Goal: Task Accomplishment & Management: Manage account settings

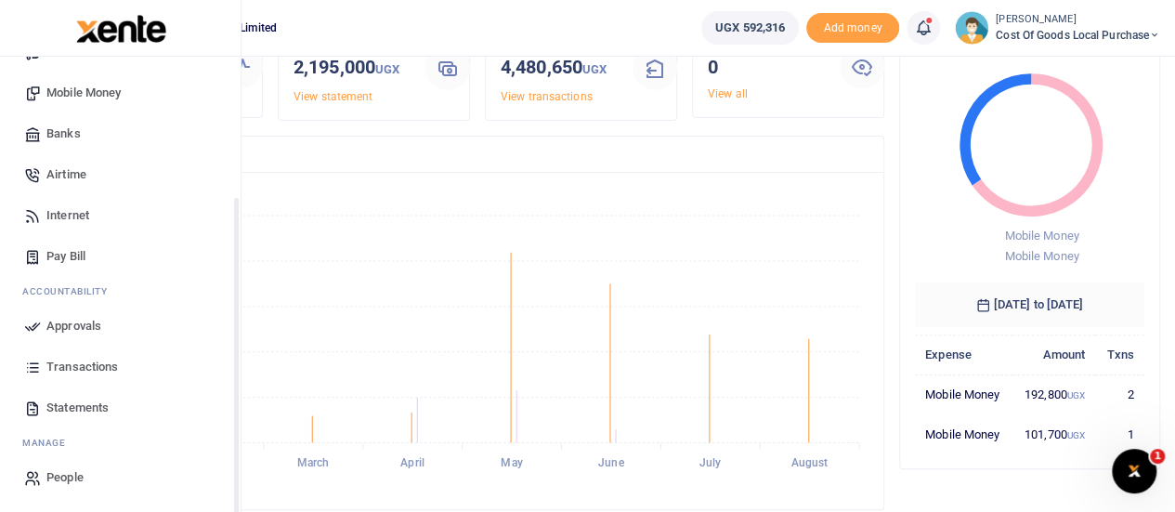
scroll to position [112, 0]
click at [68, 361] on span "Transactions" at bounding box center [82, 367] width 72 height 19
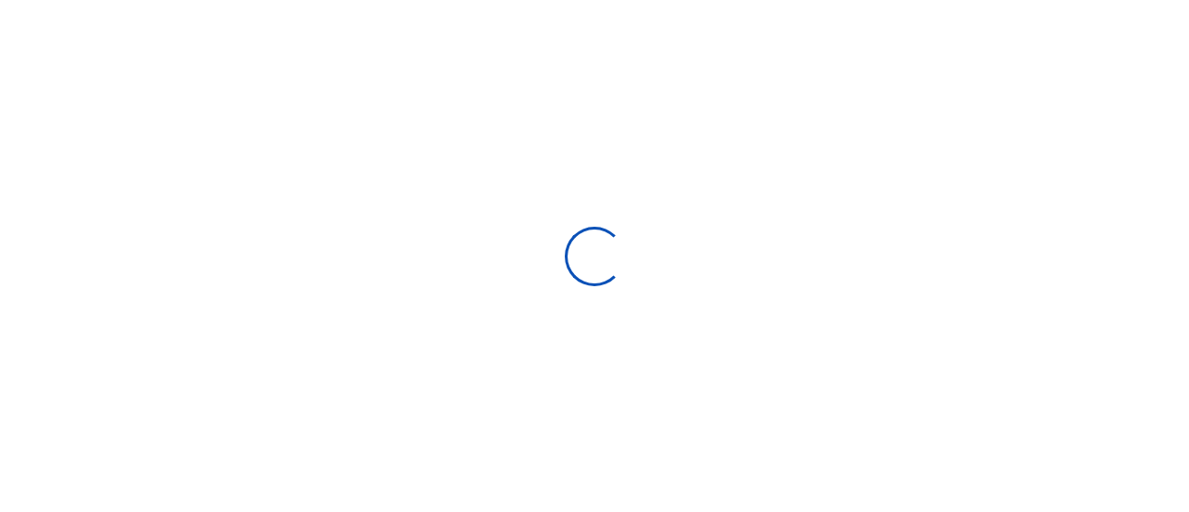
select select
type input "[DATE] - [DATE]"
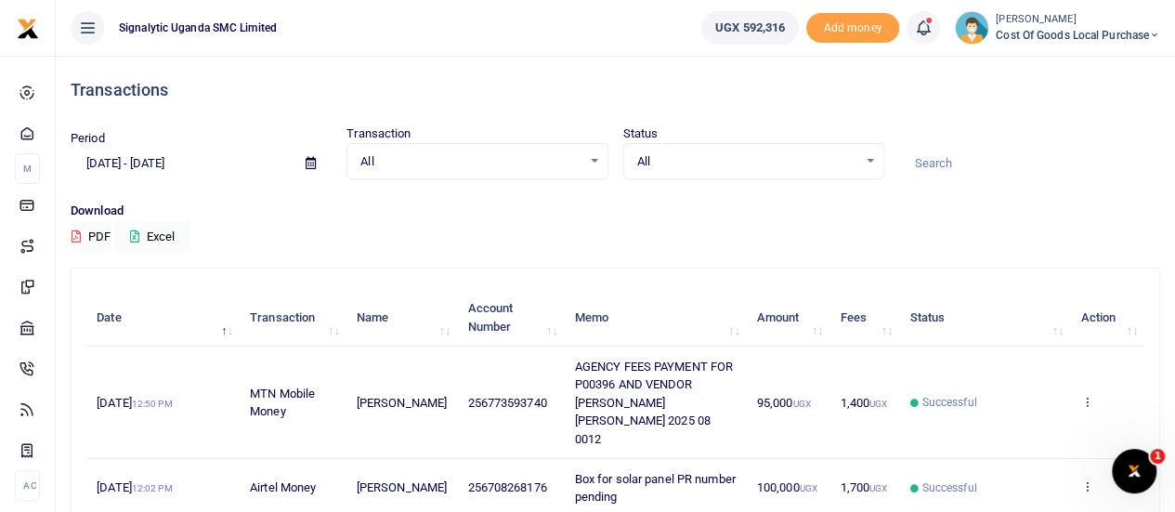
click at [1048, 159] on input at bounding box center [1030, 164] width 261 height 32
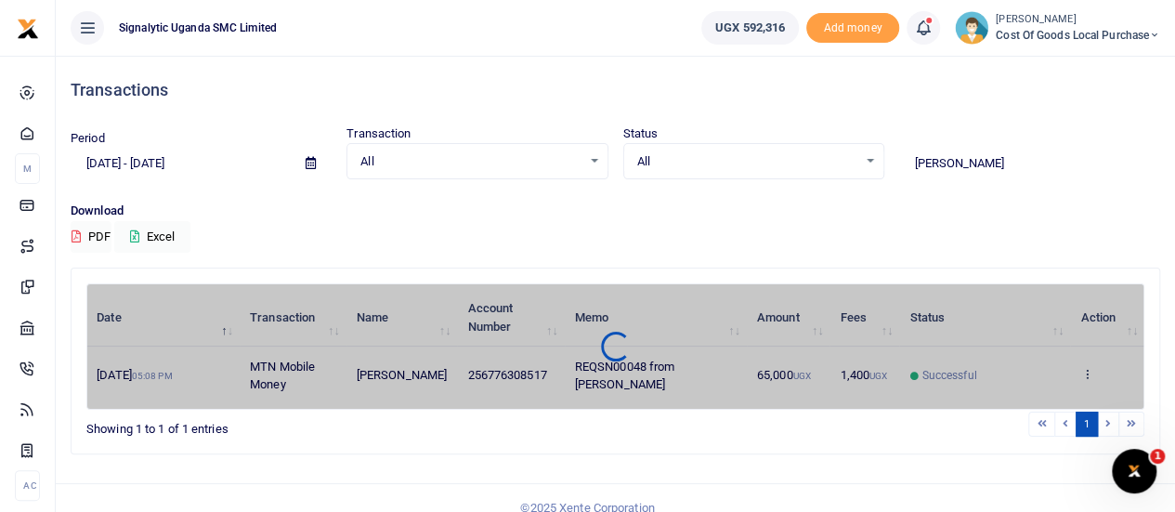
type input "andrew"
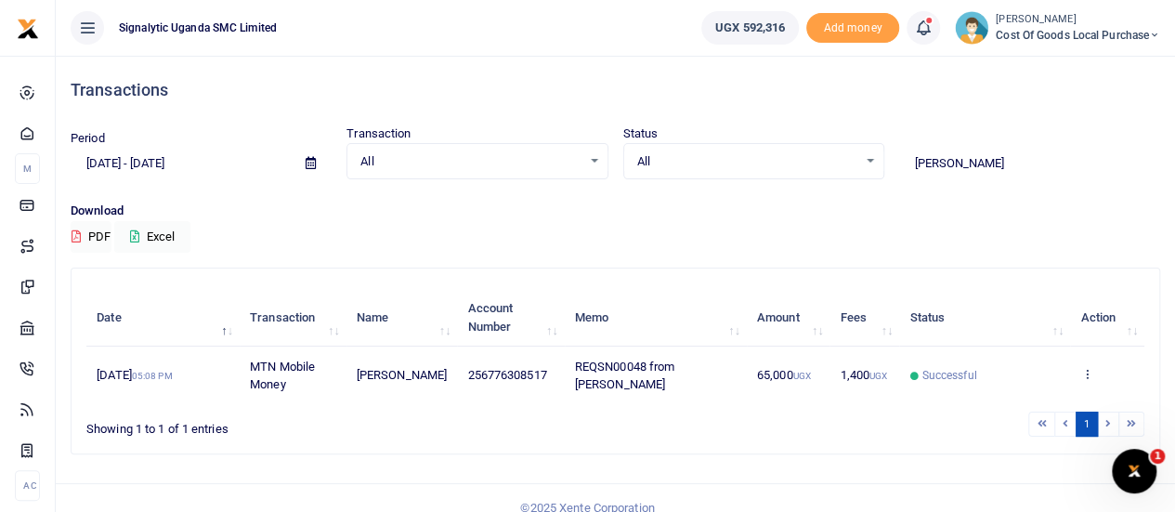
drag, startPoint x: 978, startPoint y: 151, endPoint x: 808, endPoint y: 187, distance: 173.9
click at [808, 187] on div "Period 07/13/2025 - 08/11/2025 Transaction All Select an option... All Airtime …" at bounding box center [615, 163] width 1105 height 77
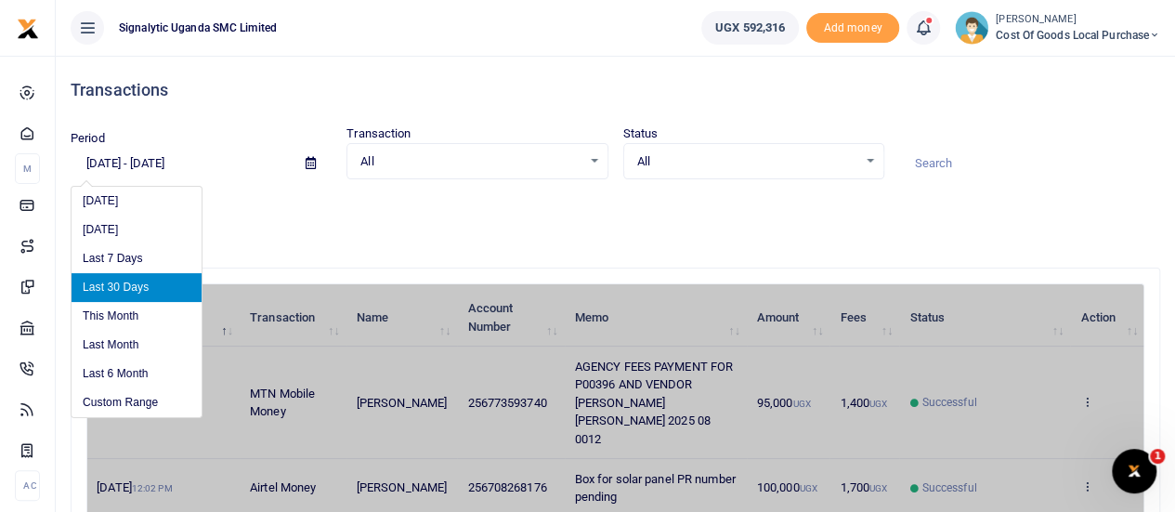
click at [170, 157] on input "07/13/2025 - 08/11/2025" at bounding box center [181, 164] width 220 height 32
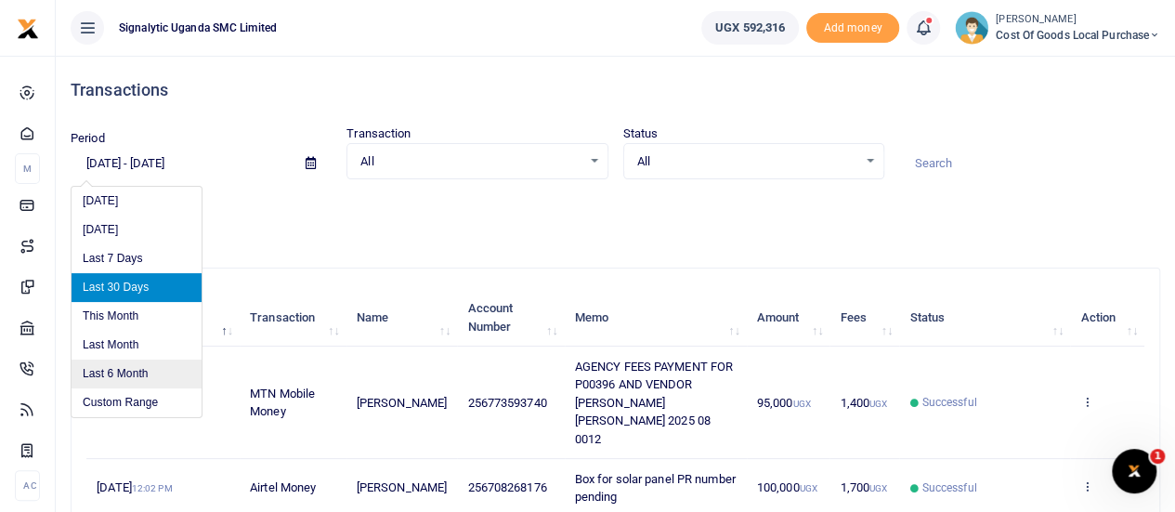
click at [139, 374] on li "Last 6 Month" at bounding box center [137, 374] width 130 height 29
type input "02/11/2025 - 08/11/2025"
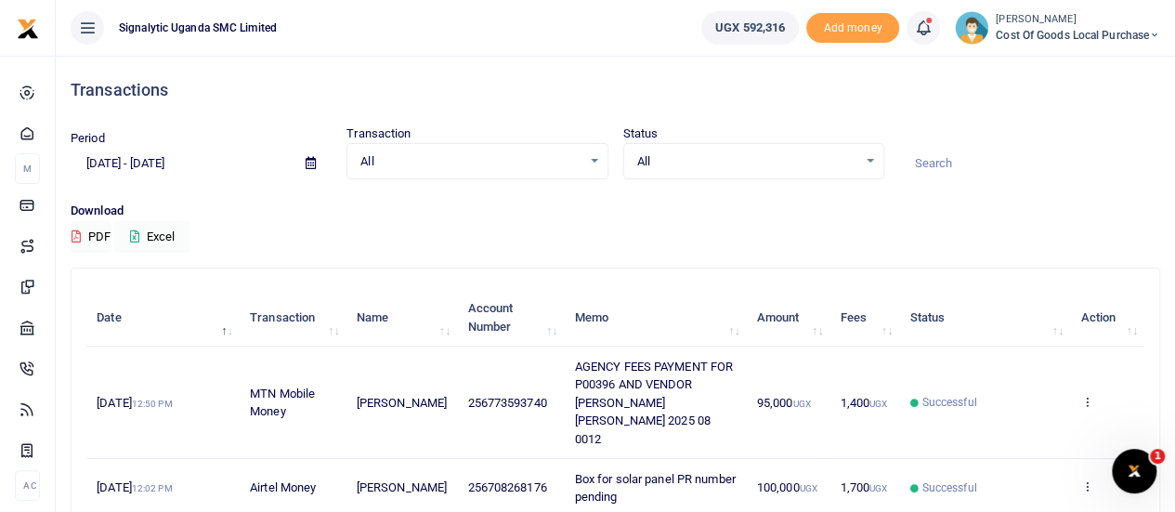
drag, startPoint x: 988, startPoint y: 159, endPoint x: 1044, endPoint y: 233, distance: 93.5
click at [1044, 233] on div "Period 02/11/2025 - 08/11/2025 Transaction All Select an option... All Airtime …" at bounding box center [615, 189] width 1105 height 128
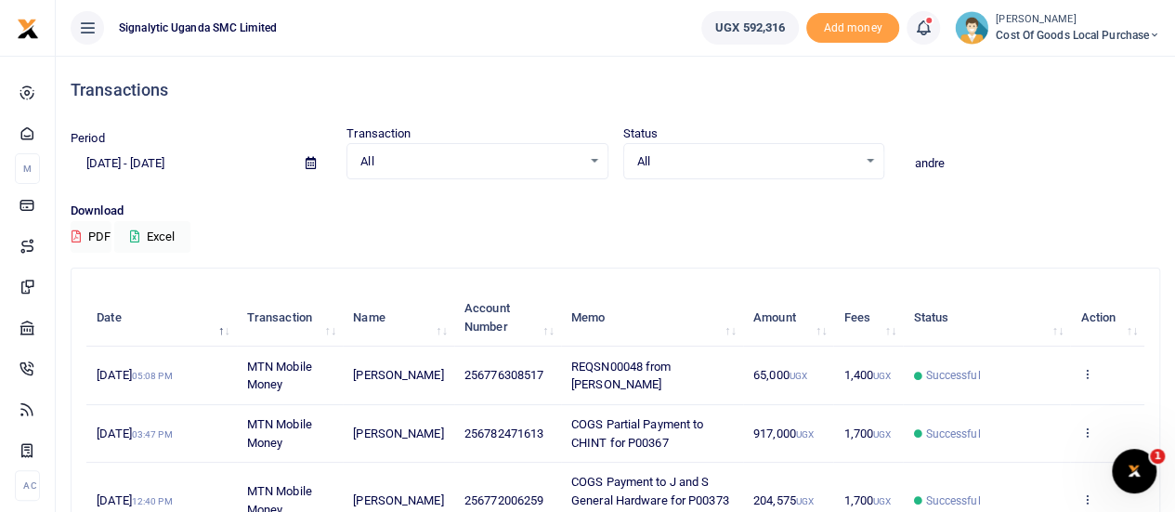
drag, startPoint x: 953, startPoint y: 157, endPoint x: 710, endPoint y: 146, distance: 243.7
click at [710, 146] on div "Period 02/11/2025 - 08/11/2025 Transaction All Select an option... All Airtime …" at bounding box center [615, 152] width 1105 height 55
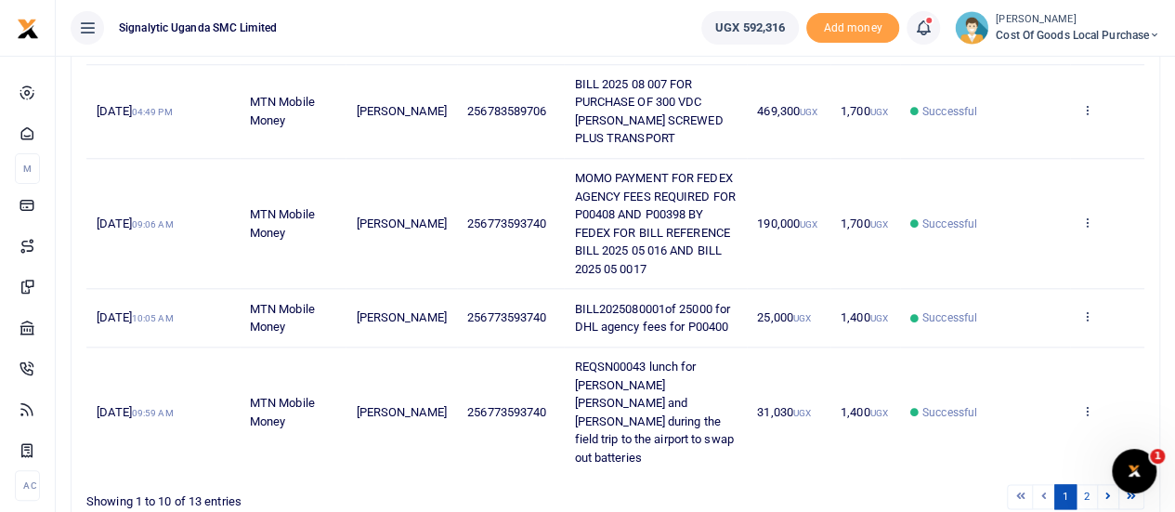
scroll to position [916, 0]
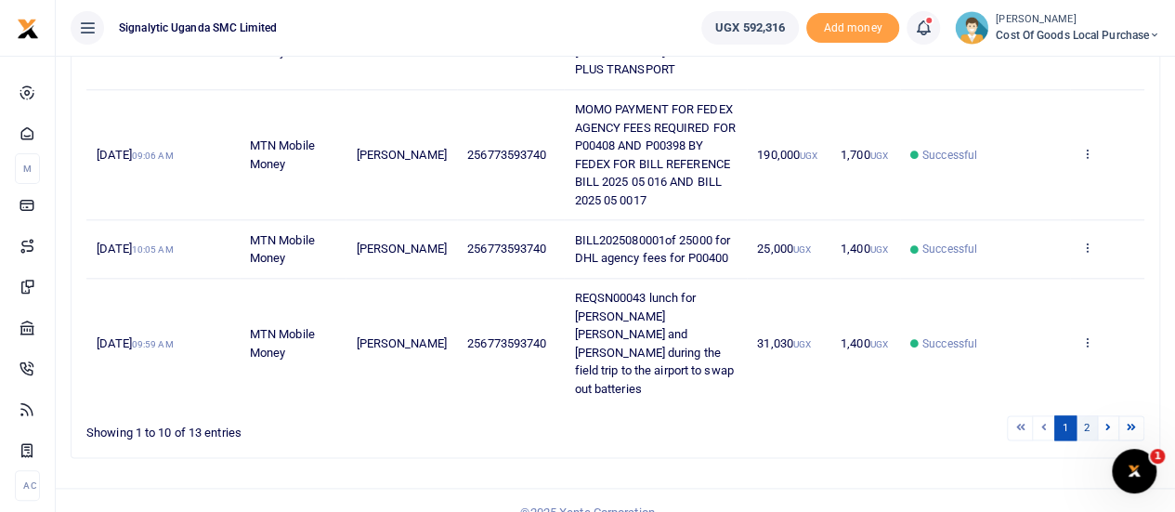
type input "robert"
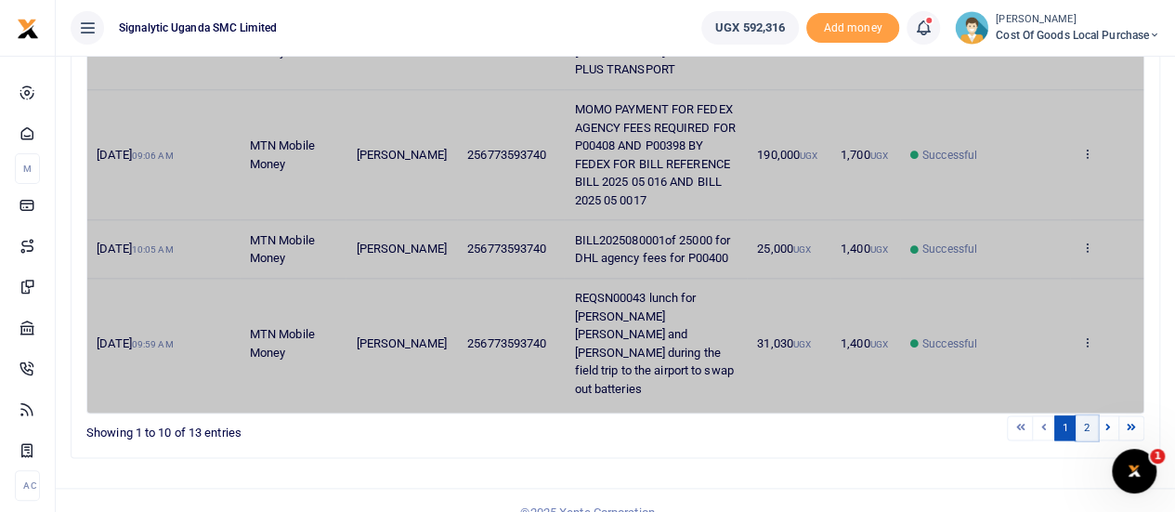
click at [1089, 415] on link "2" at bounding box center [1087, 427] width 22 height 25
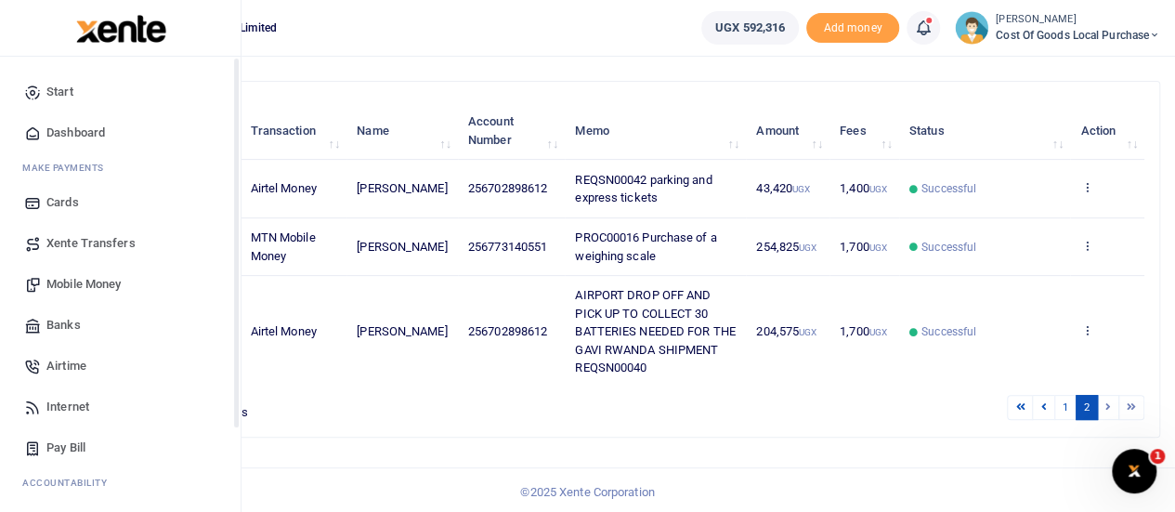
scroll to position [191, 0]
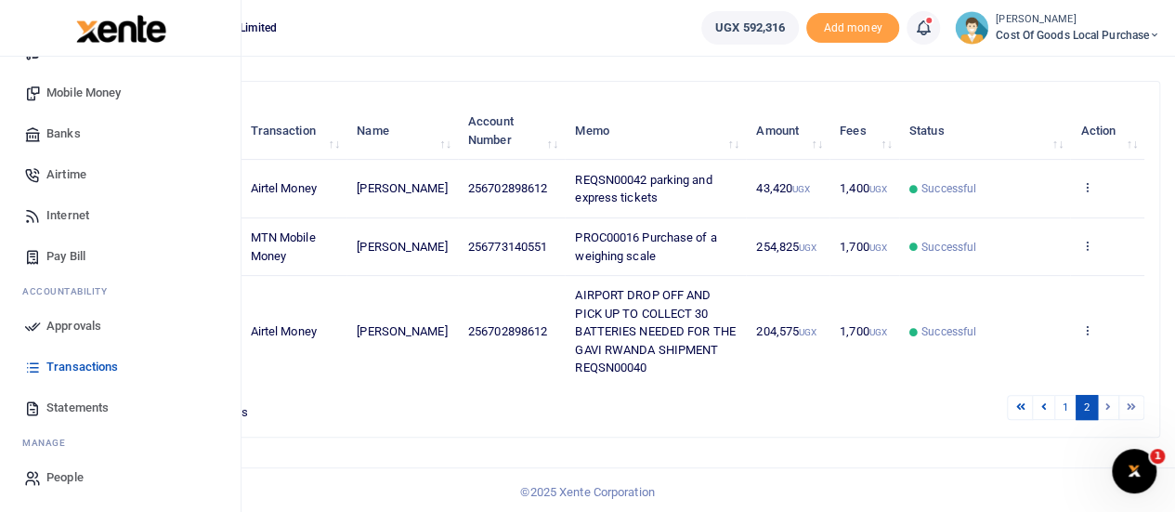
click at [67, 476] on span "People" at bounding box center [64, 477] width 37 height 19
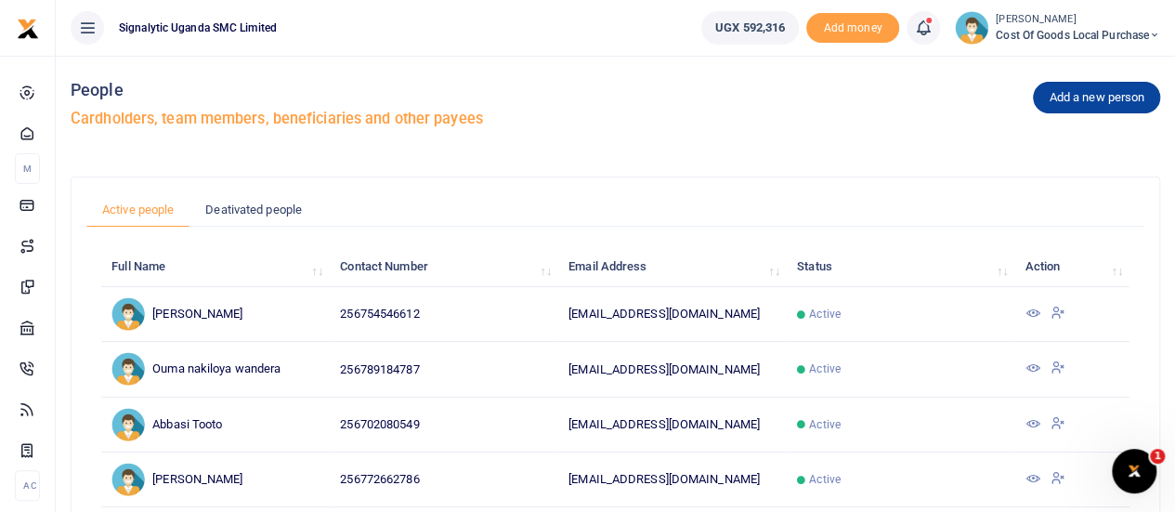
click at [1107, 99] on link "Add a new person" at bounding box center [1096, 98] width 127 height 32
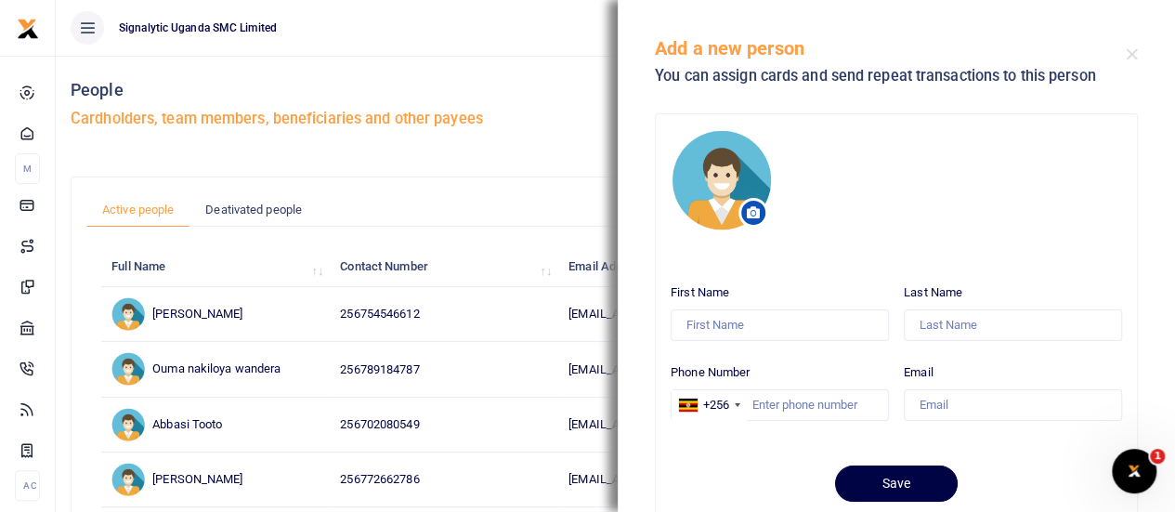
click at [541, 107] on div "Add a new person People Cardholders, team members, beneficiaries and other paye…" at bounding box center [616, 109] width 1090 height 106
click at [492, 131] on div "Add a new person People Cardholders, team members, beneficiaries and other paye…" at bounding box center [616, 109] width 1090 height 106
click at [1128, 53] on button "Close" at bounding box center [1132, 54] width 12 height 12
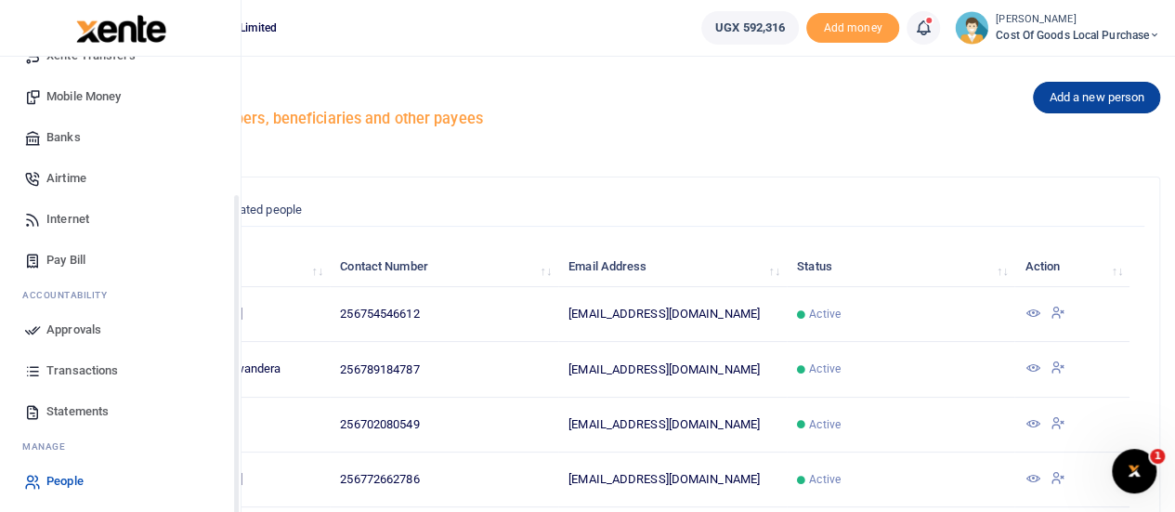
scroll to position [191, 0]
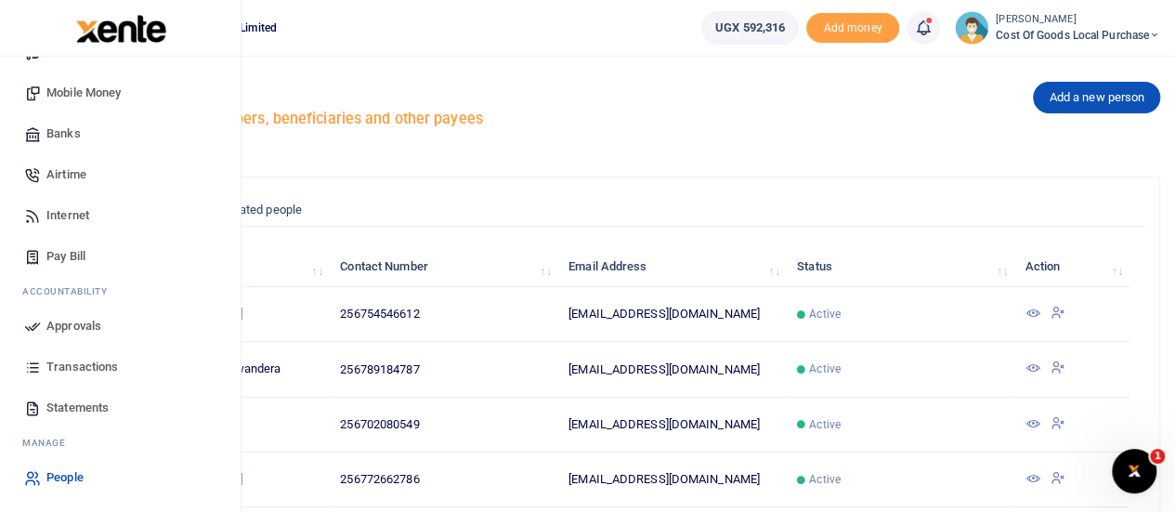
click at [93, 402] on span "Statements" at bounding box center [77, 408] width 62 height 19
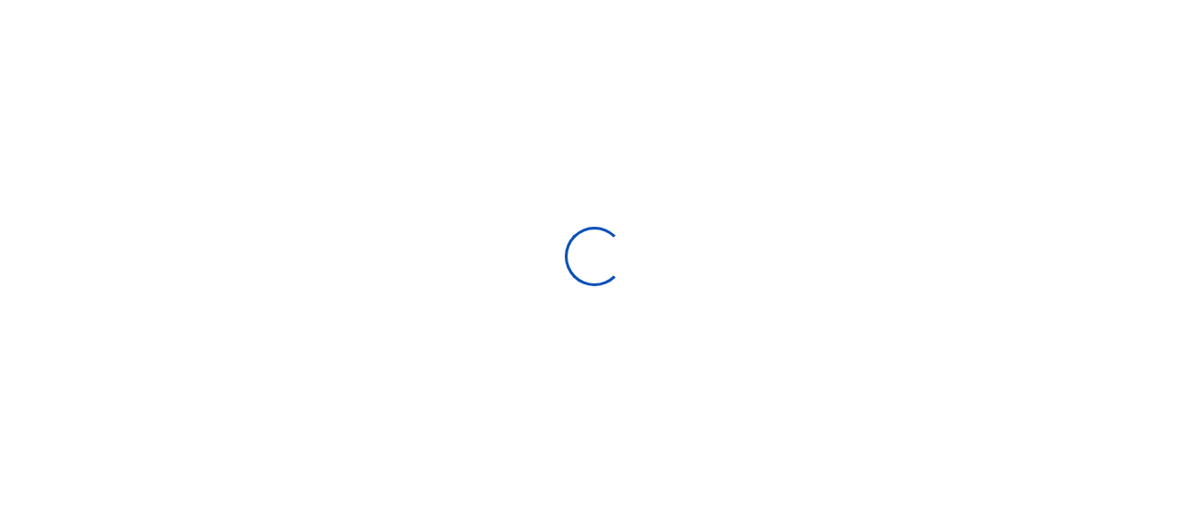
select select "ALL"
type input "07/13/2025 - 08/11/2025"
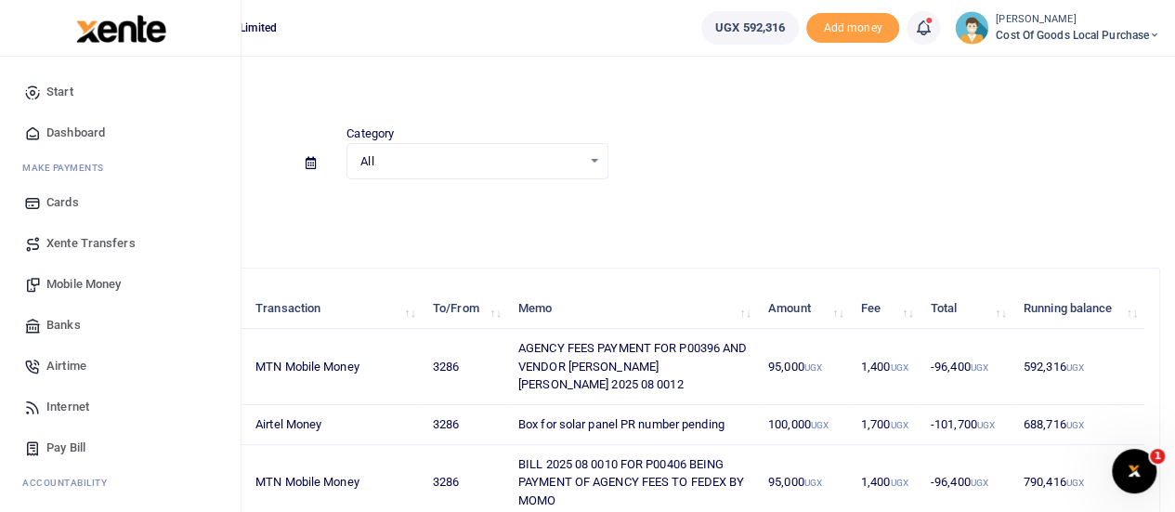
click at [93, 287] on span "Mobile Money" at bounding box center [83, 284] width 74 height 19
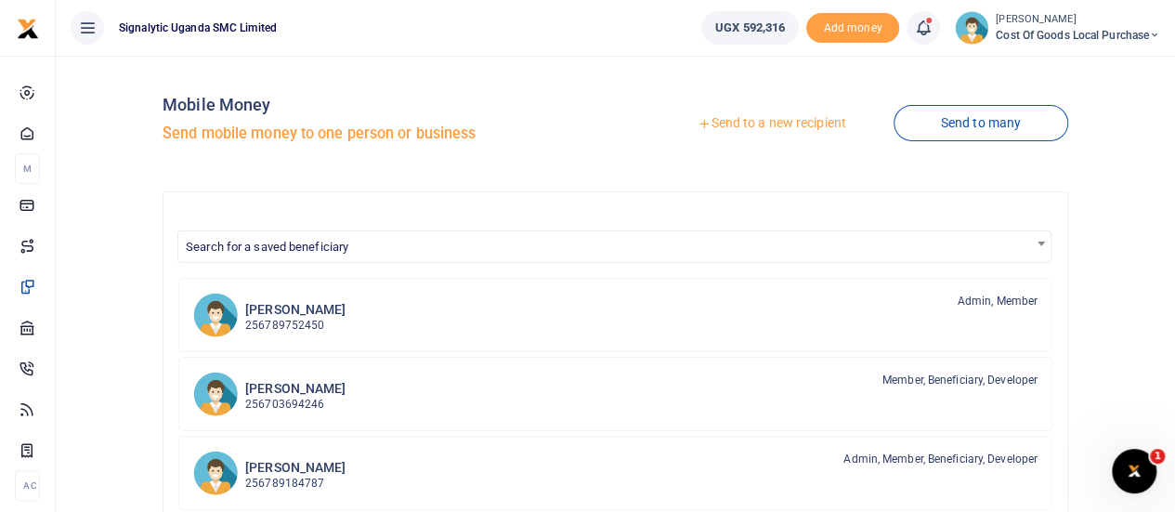
click at [794, 117] on link "Send to a new recipient" at bounding box center [771, 123] width 243 height 33
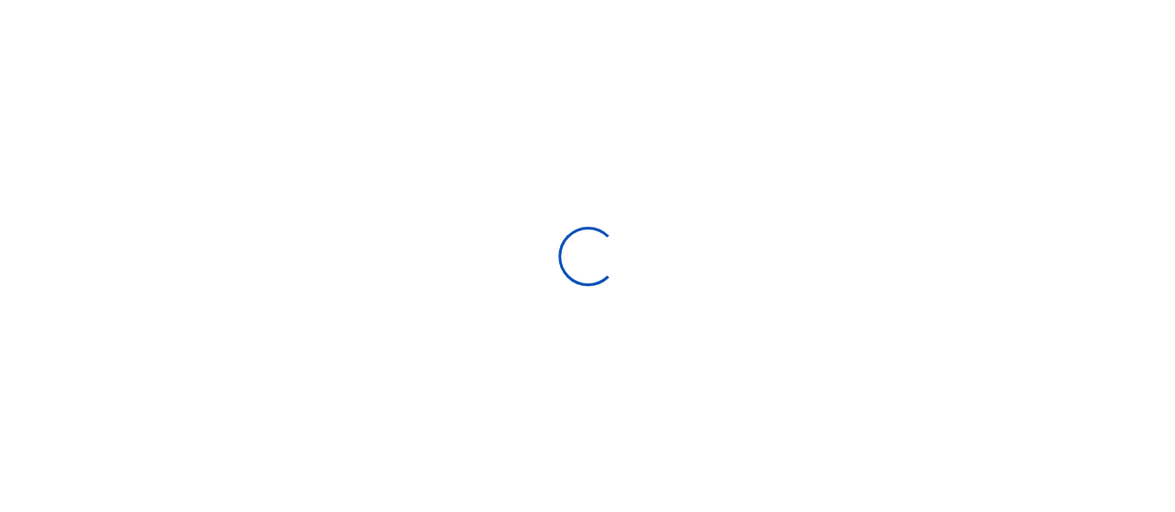
select select "Loading bundles"
select select
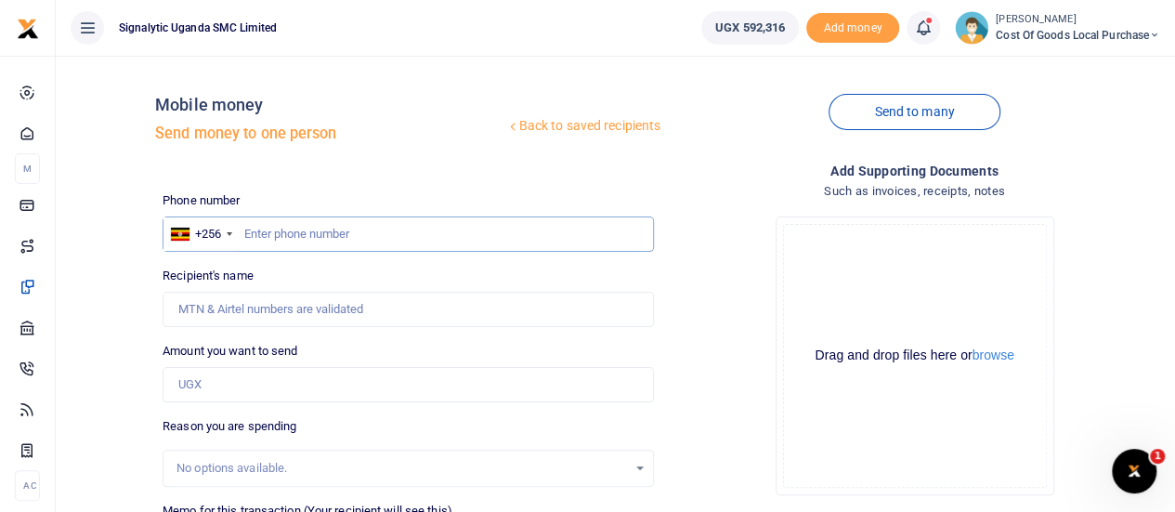
click at [287, 232] on input "text" at bounding box center [409, 234] width 492 height 35
paste input "[PHONE_NUMBER]"
click at [271, 233] on input "+256 778 196976" at bounding box center [409, 234] width 492 height 35
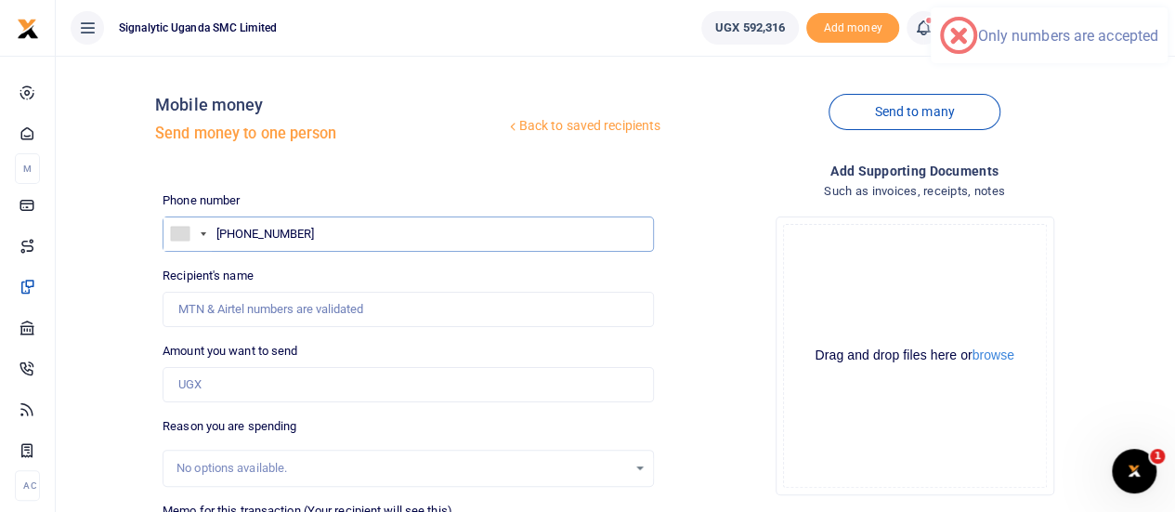
type input "+ 778 196976"
drag, startPoint x: 301, startPoint y: 239, endPoint x: 130, endPoint y: 207, distance: 173.9
click at [130, 207] on div "Back to saved recipients Mobile money Send money to one person Send to many Pho…" at bounding box center [615, 415] width 1105 height 689
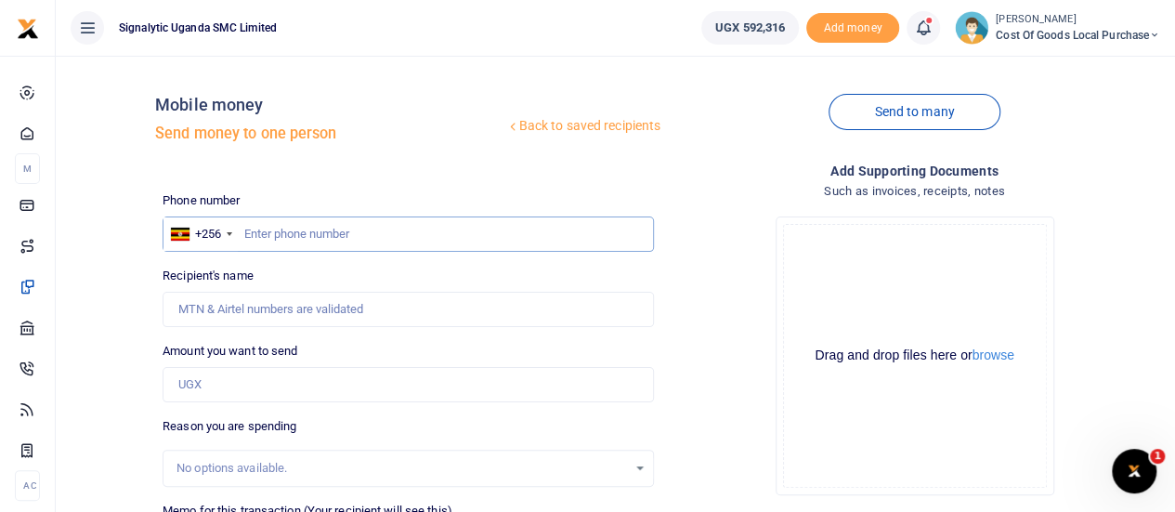
paste input "778 196976"
click at [271, 232] on input "778 196976" at bounding box center [409, 234] width 492 height 35
type input "778196976"
type input "David Okethcwinyu"
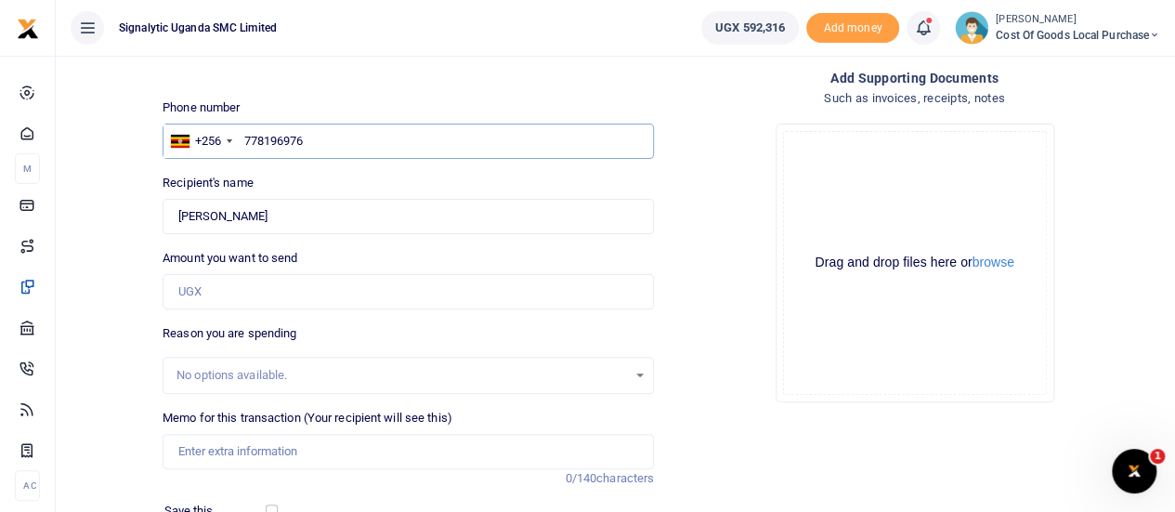
scroll to position [98, 0]
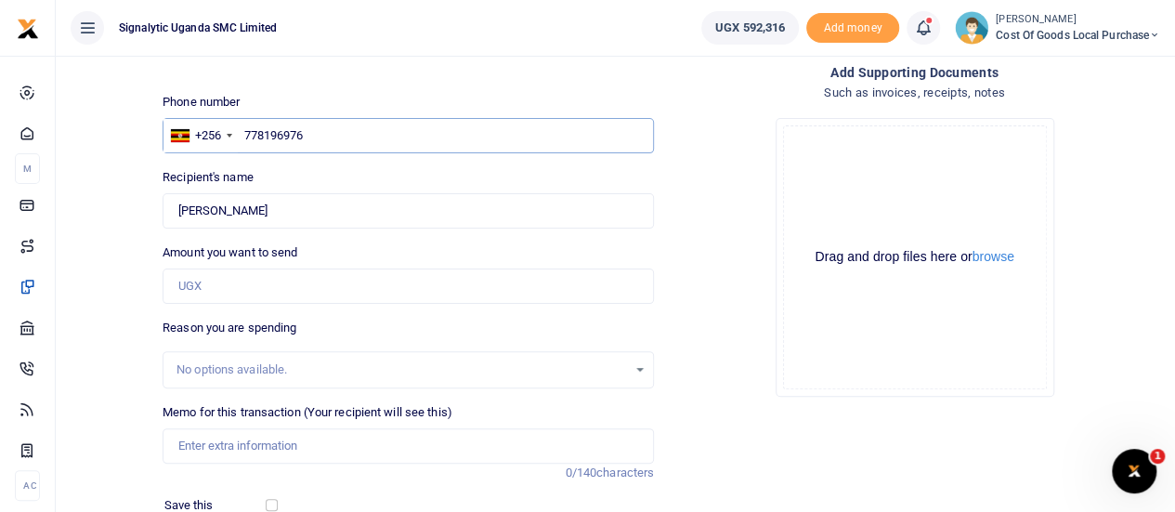
type input "778196976"
click at [301, 281] on input "Amount you want to send" at bounding box center [409, 286] width 492 height 35
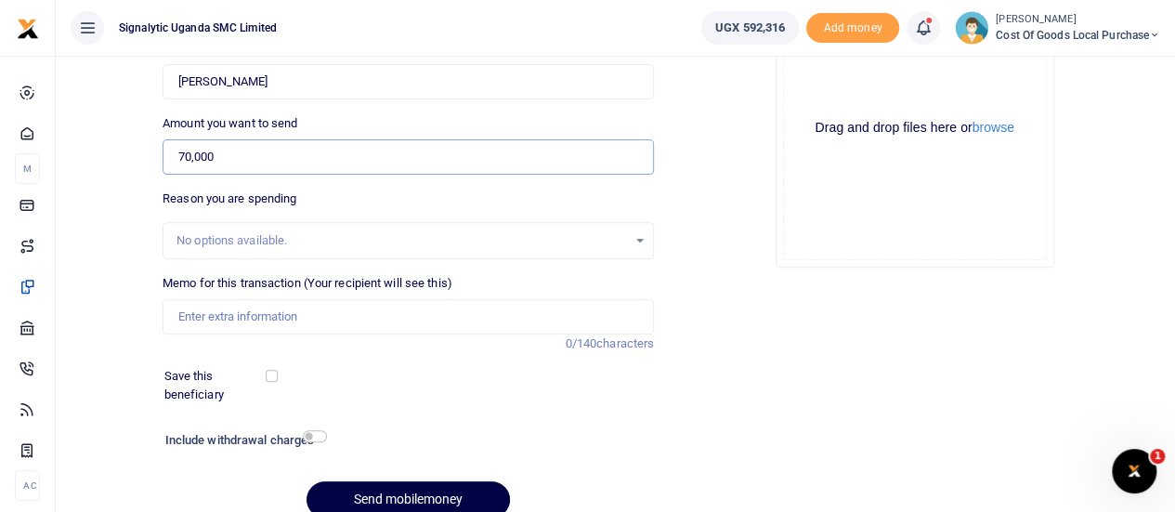
scroll to position [235, 0]
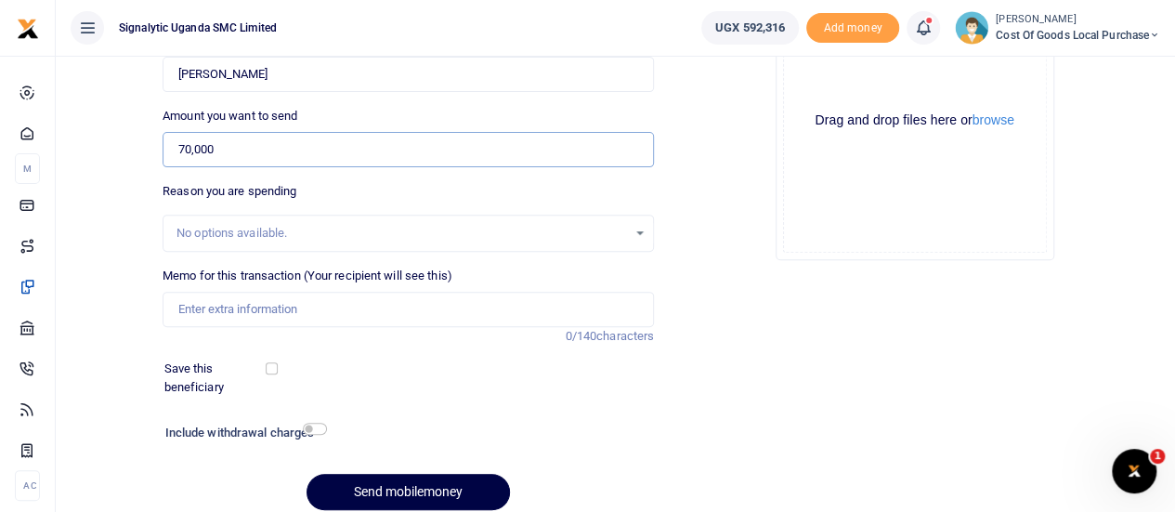
type input "70,000"
click at [260, 315] on input "Memo for this transaction (Your recipient will see this)" at bounding box center [409, 309] width 492 height 35
paste input "REQSN00052"
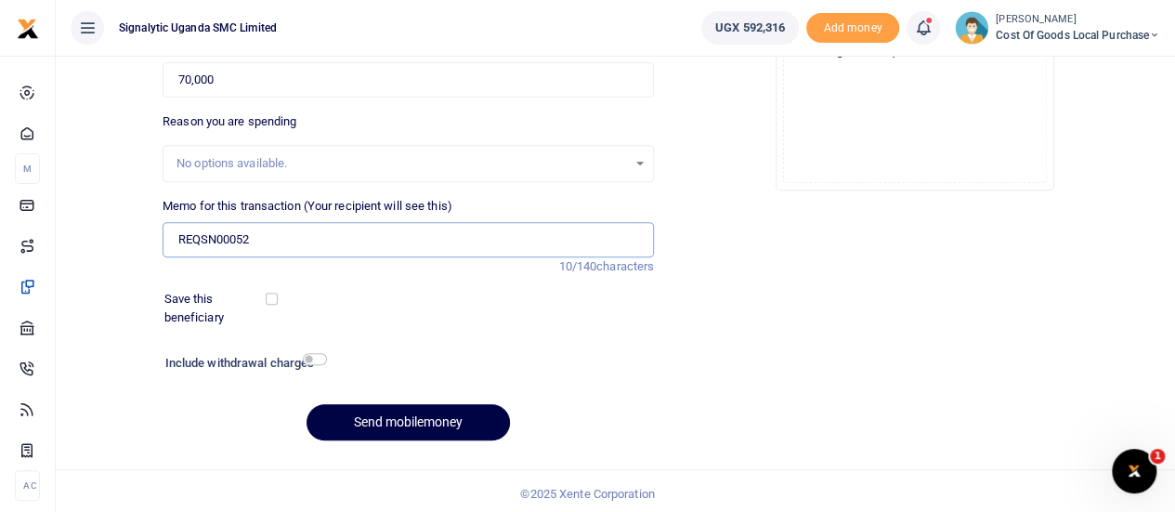
scroll to position [309, 0]
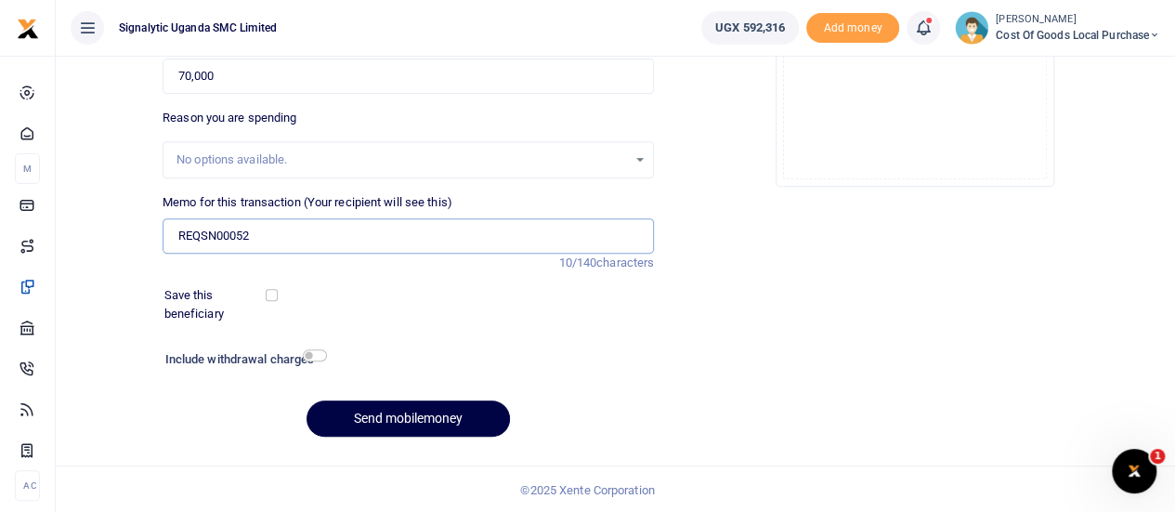
type input "REQSN00052"
click at [273, 291] on input "checkbox" at bounding box center [272, 295] width 12 height 12
checkbox input "true"
click at [442, 410] on button "Send mobilemoney" at bounding box center [409, 419] width 204 height 36
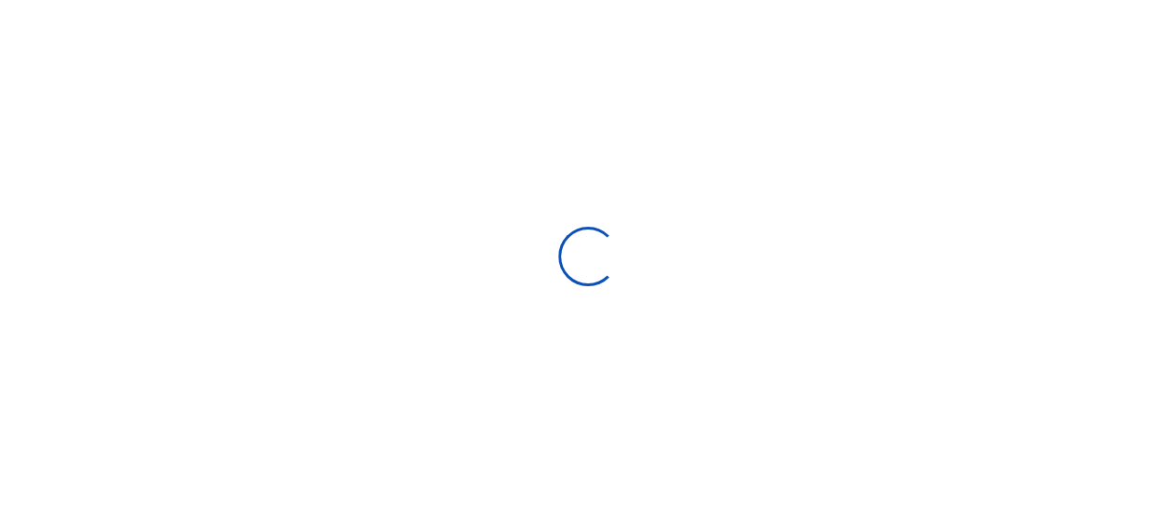
select select
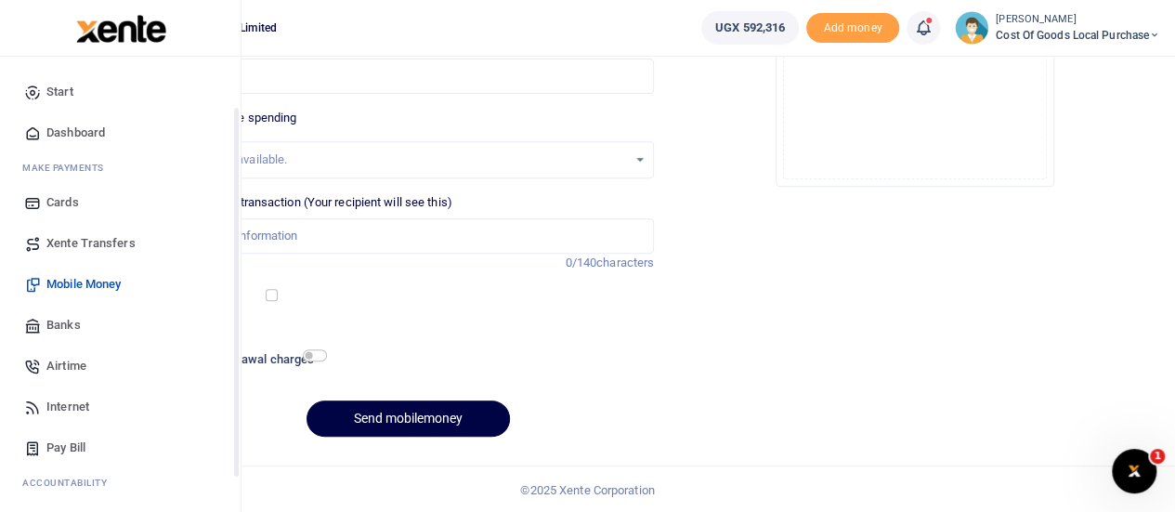
scroll to position [191, 0]
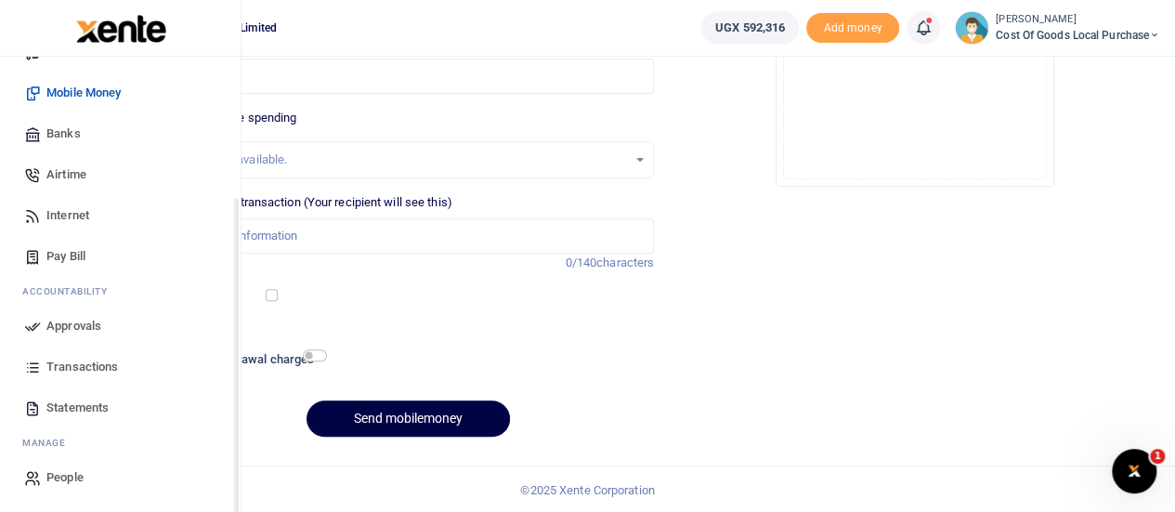
click at [93, 327] on span "Approvals" at bounding box center [73, 326] width 55 height 19
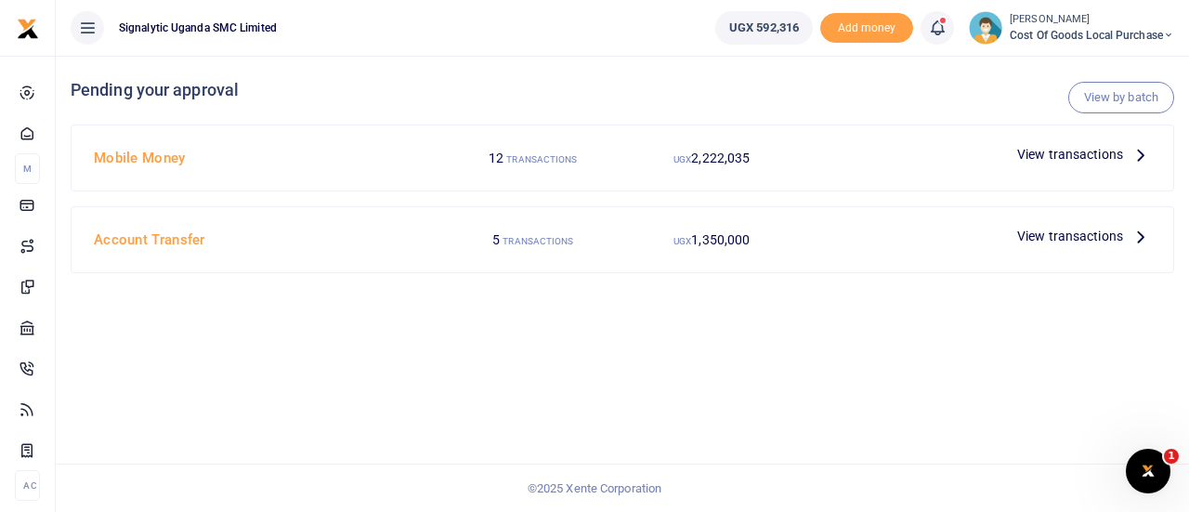
click at [1078, 150] on span "View transactions" at bounding box center [1071, 154] width 106 height 20
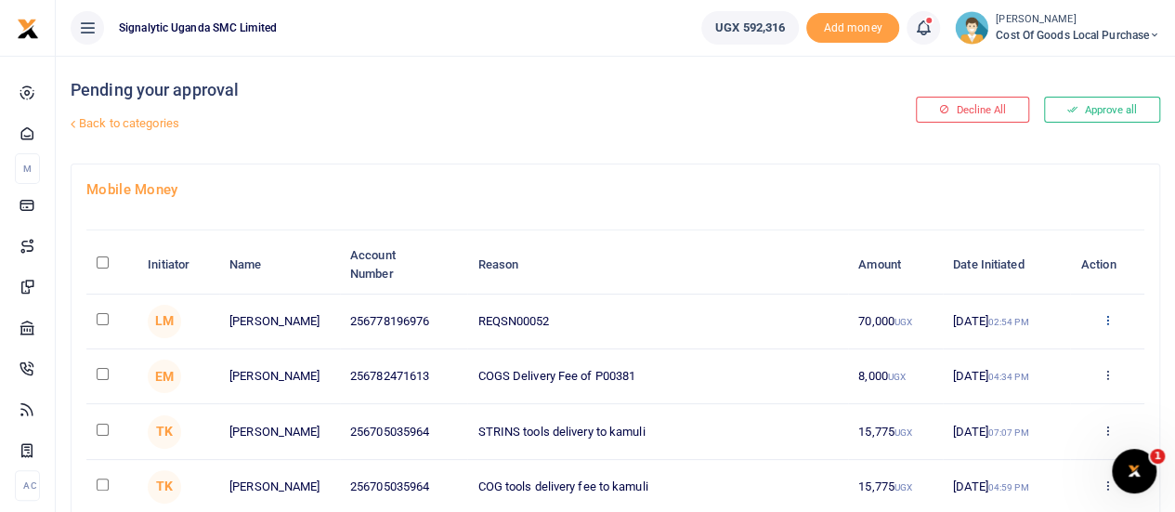
click at [1109, 320] on icon at bounding box center [1107, 319] width 12 height 13
click at [1013, 348] on link "Approve" at bounding box center [1038, 352] width 147 height 26
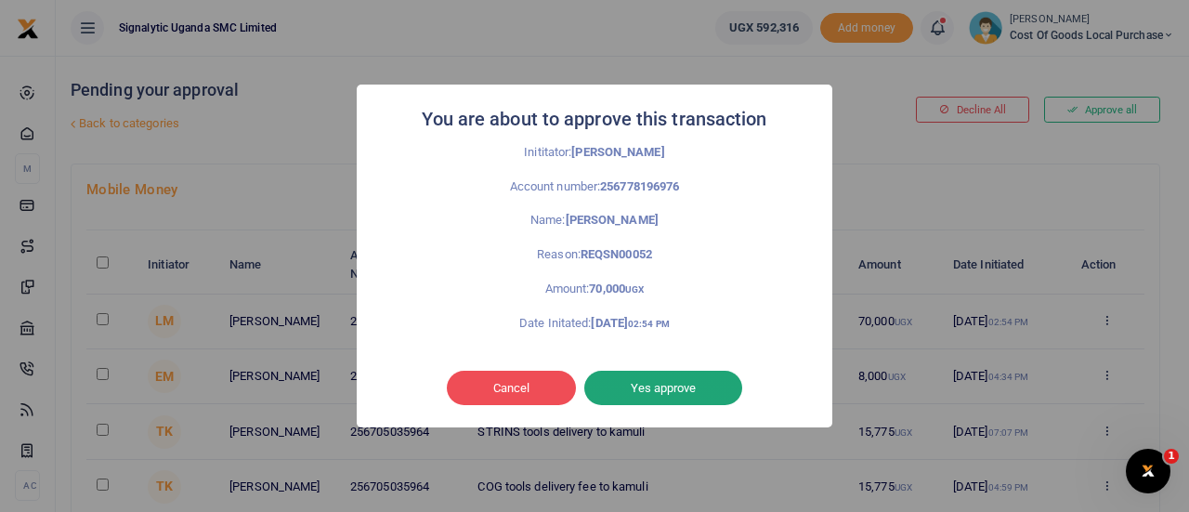
click at [690, 389] on button "Yes approve" at bounding box center [663, 388] width 158 height 35
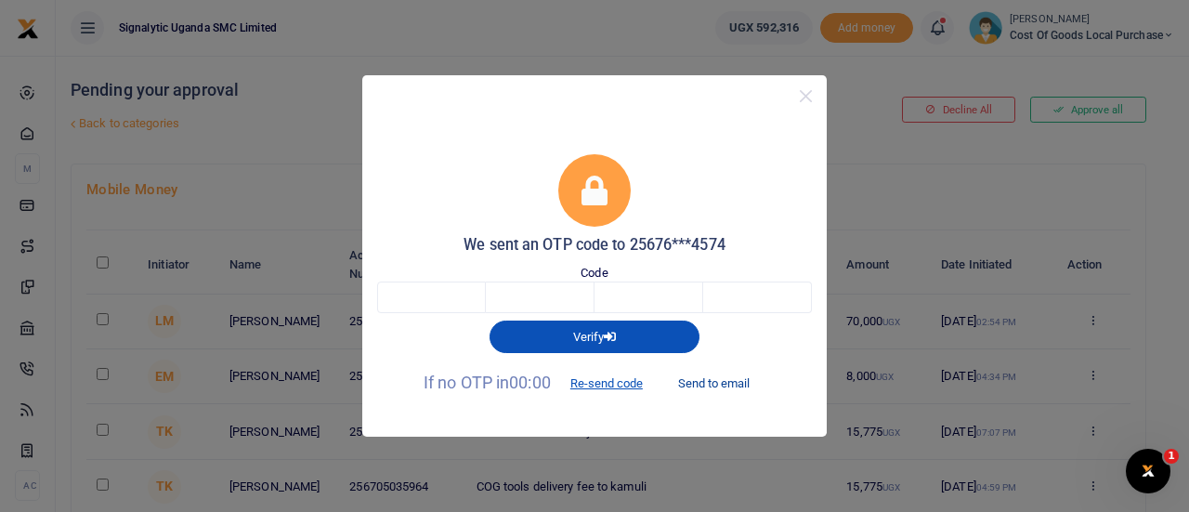
click at [710, 386] on button "Send to email" at bounding box center [714, 384] width 103 height 32
click at [474, 306] on input "text" at bounding box center [431, 298] width 109 height 32
type input "1"
type input "5"
type input "1"
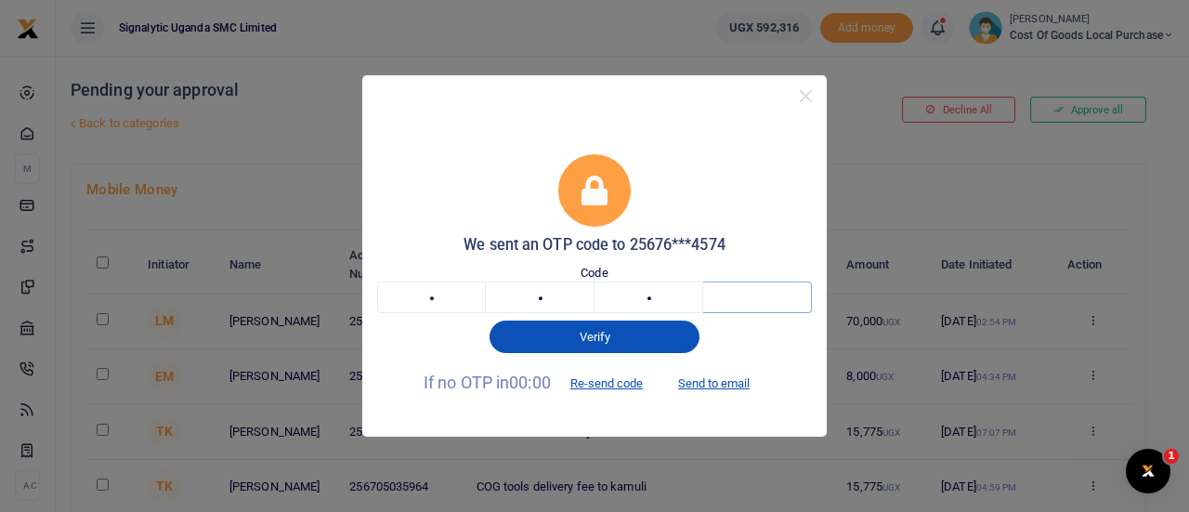
type input "5"
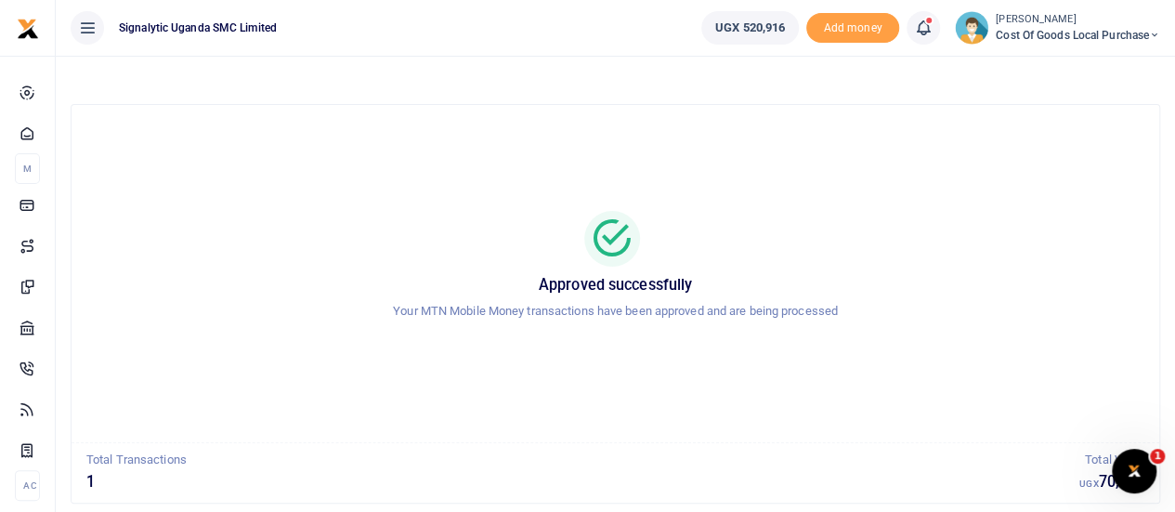
scroll to position [107, 0]
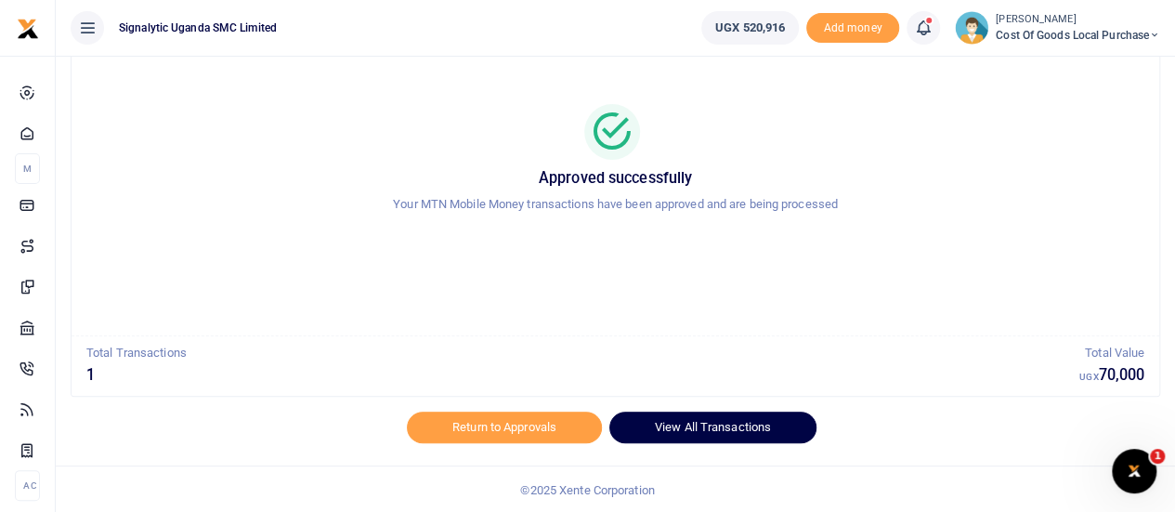
click at [720, 426] on link "View All Transactions" at bounding box center [713, 428] width 207 height 32
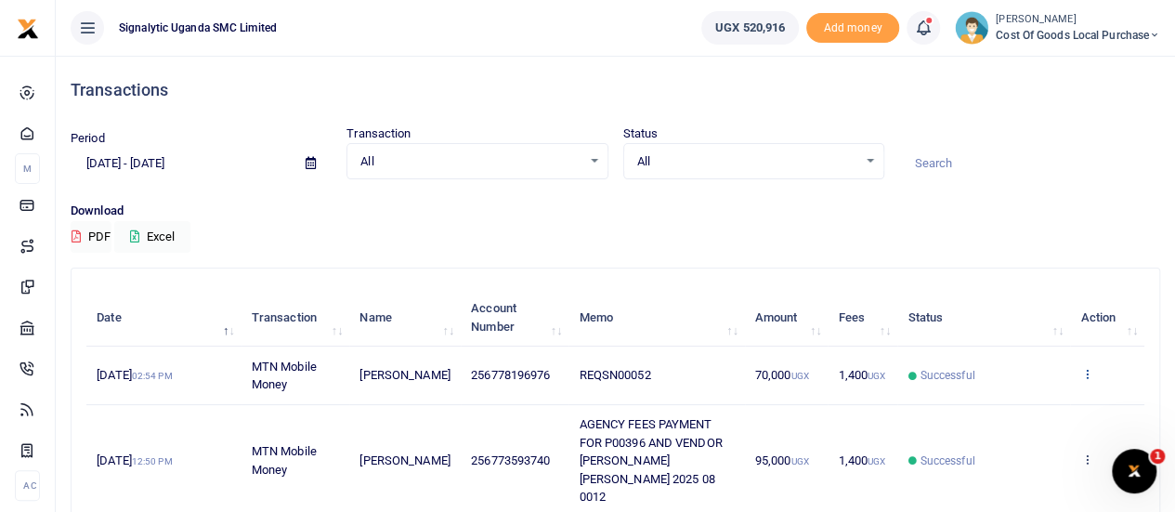
click at [1084, 371] on icon at bounding box center [1087, 373] width 12 height 13
click at [1018, 394] on link "View details" at bounding box center [1019, 406] width 147 height 26
